Goal: Transaction & Acquisition: Purchase product/service

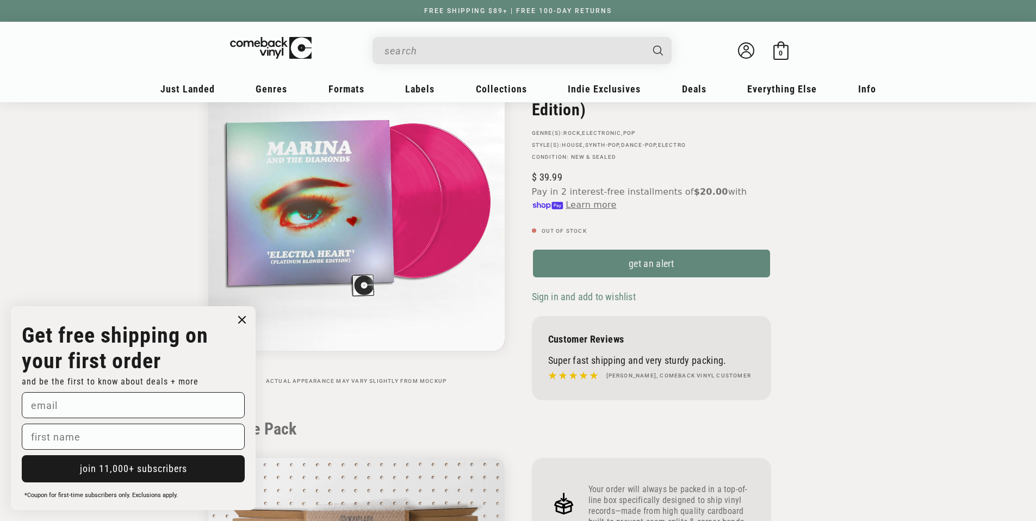
scroll to position [2, 0]
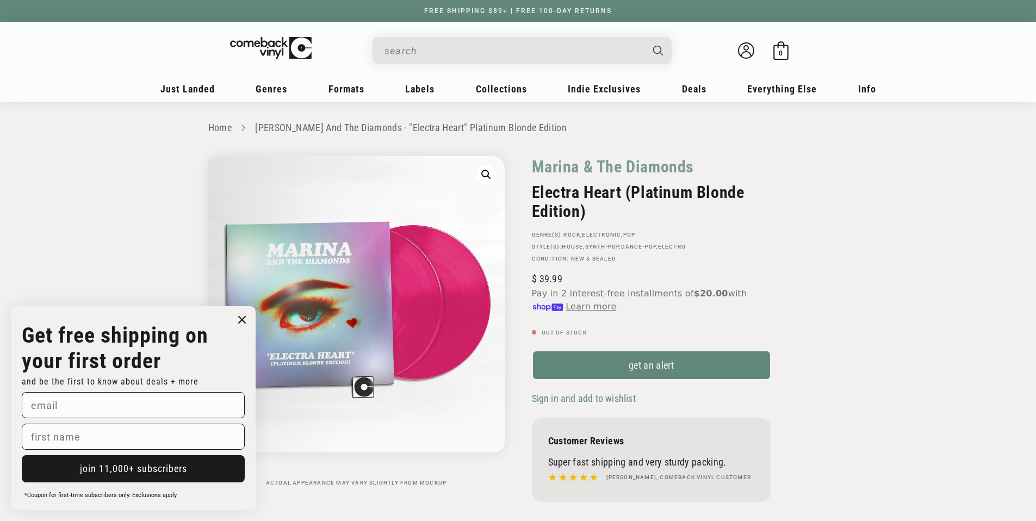
click at [239, 318] on circle "Close dialog" at bounding box center [242, 320] width 16 height 16
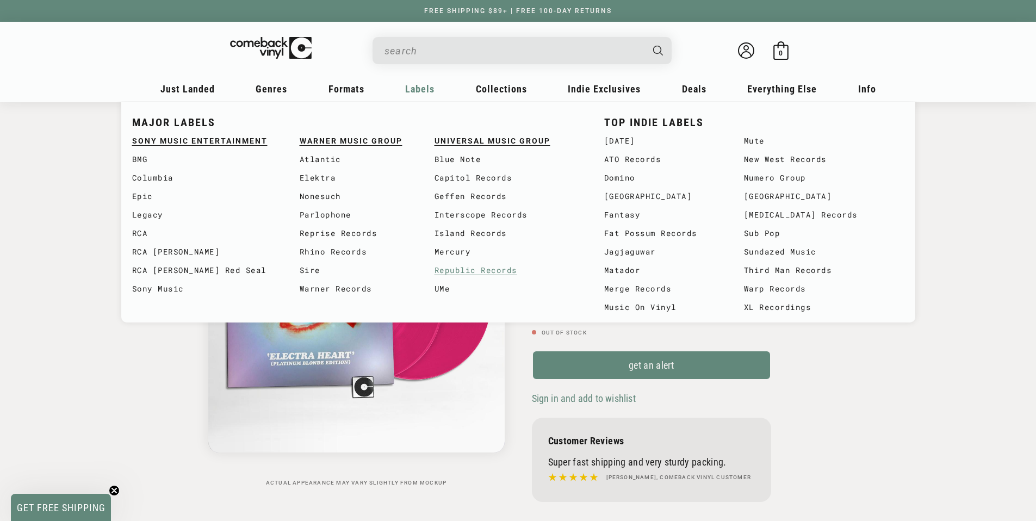
click at [460, 264] on link "Republic Records" at bounding box center [509, 270] width 148 height 18
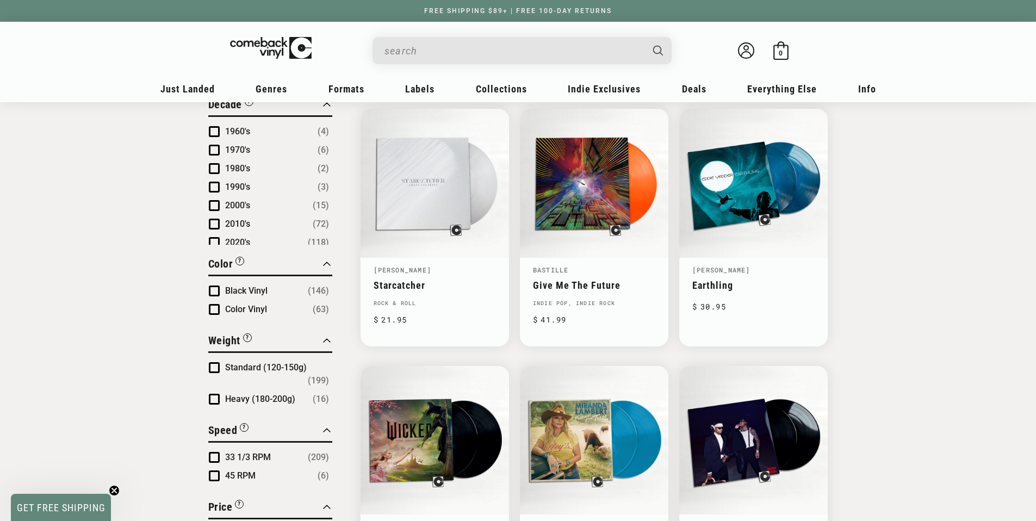
scroll to position [621, 0]
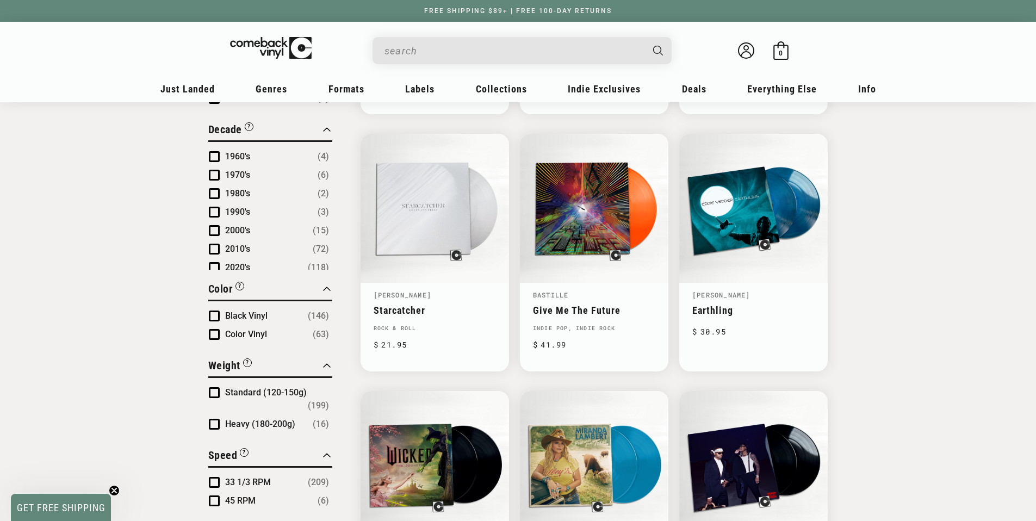
click at [411, 51] on input "When autocomplete results are available use up and down arrows to review and en…" at bounding box center [514, 51] width 258 height 22
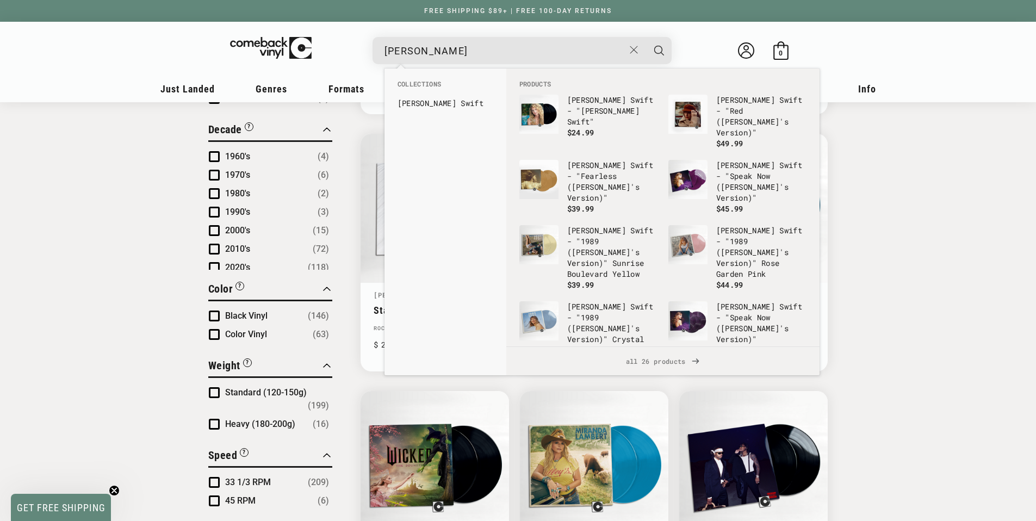
click at [646, 37] on button "Search" at bounding box center [659, 50] width 27 height 27
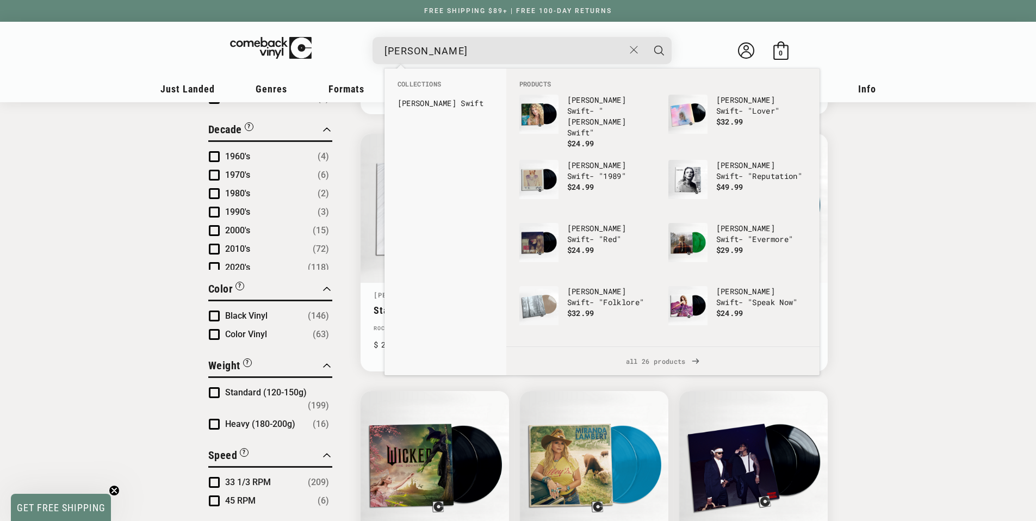
type input "taylor swift"
click at [646, 37] on button "Search" at bounding box center [659, 50] width 27 height 27
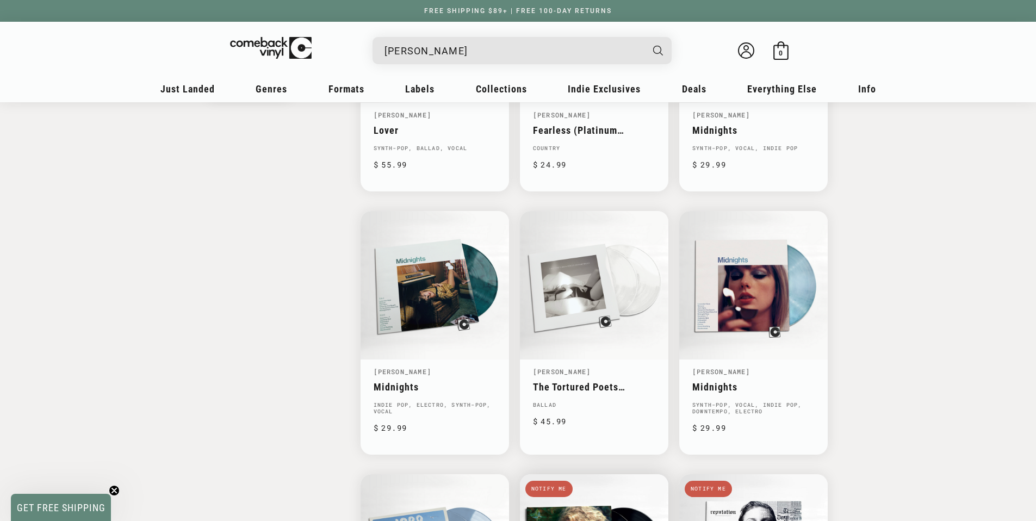
scroll to position [659, 0]
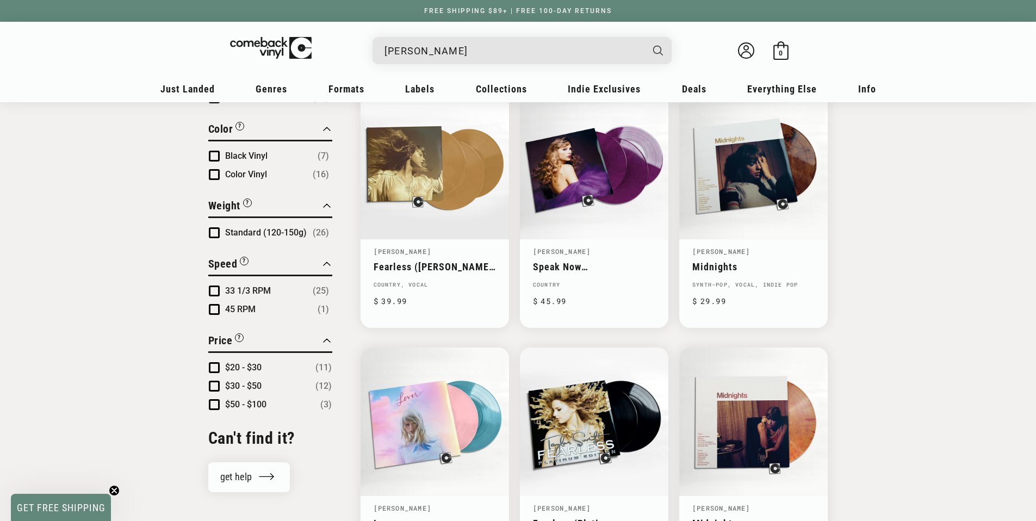
drag, startPoint x: 450, startPoint y: 44, endPoint x: 346, endPoint y: 33, distance: 104.5
click at [340, 44] on details-modal "taylor swift Loading..." at bounding box center [521, 50] width 413 height 27
drag, startPoint x: 478, startPoint y: 40, endPoint x: 512, endPoint y: 45, distance: 34.1
click at [492, 49] on input "taylor swift" at bounding box center [514, 51] width 258 height 22
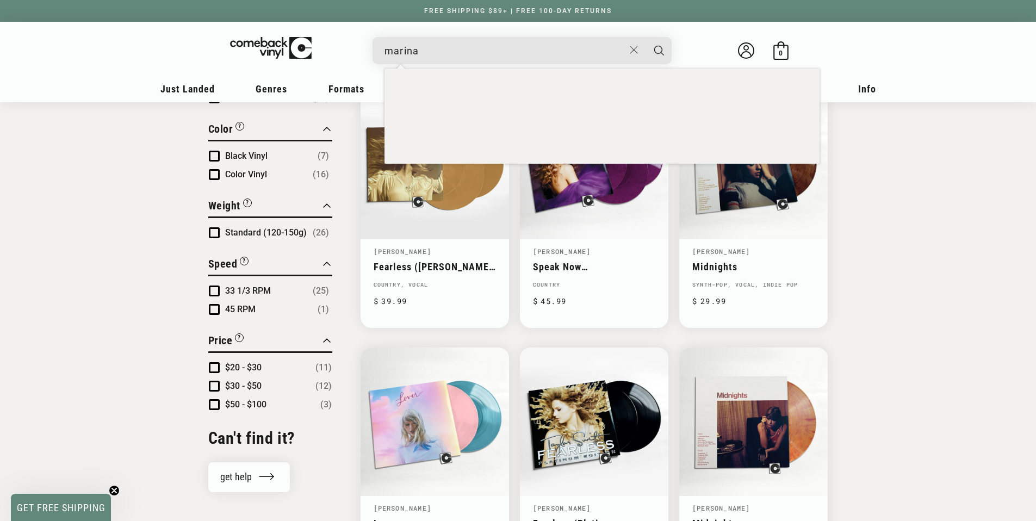
type input "marina"
click at [646, 37] on button "Search" at bounding box center [659, 50] width 27 height 27
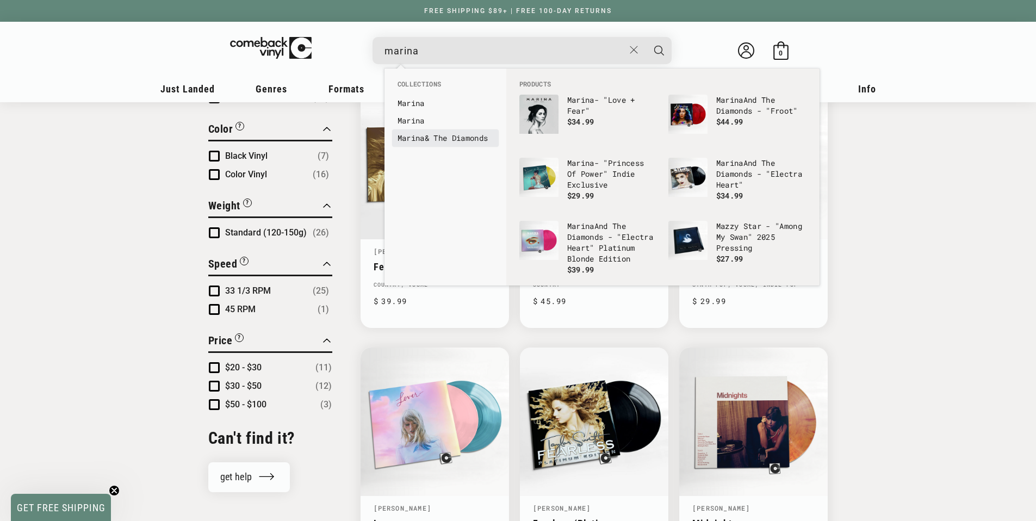
click at [410, 138] on b "Marina" at bounding box center [411, 138] width 27 height 10
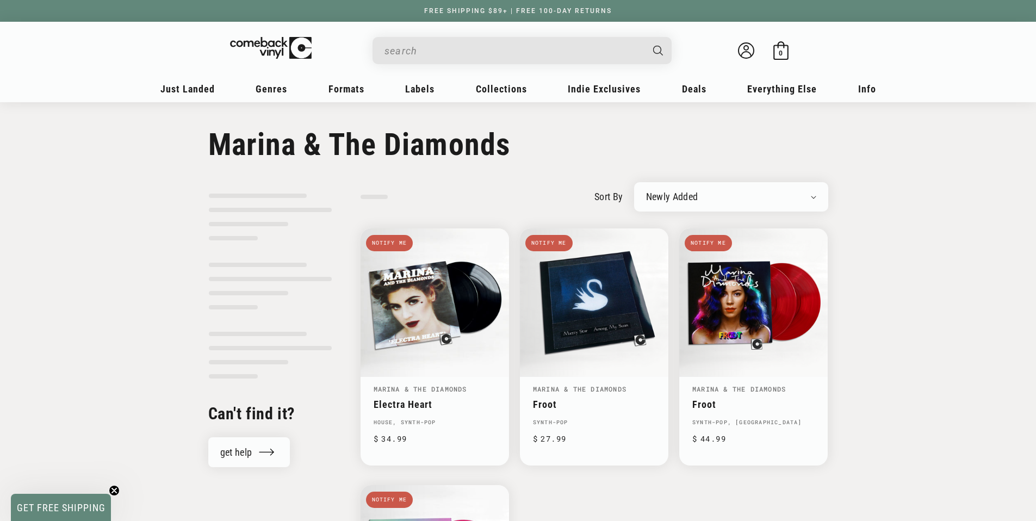
click at [485, 52] on input "Search" at bounding box center [514, 51] width 258 height 22
type input "marina"
click at [997, 172] on div "sort by Newly Added Popularity Artist (A-Z) Price (High To Low) Price (Low To H…" at bounding box center [518, 456] width 1036 height 586
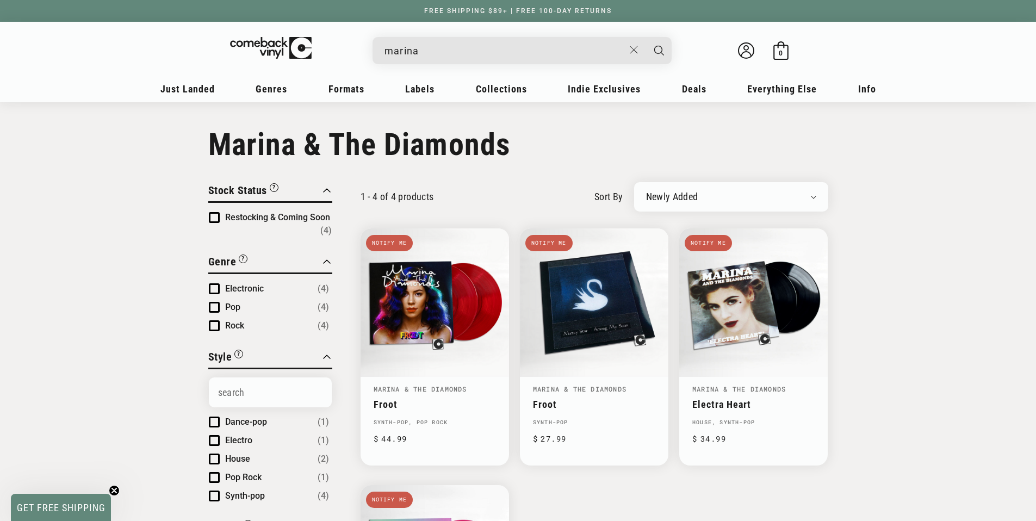
click at [215, 216] on span "Product filter" at bounding box center [214, 217] width 11 height 11
